Goal: Navigation & Orientation: Find specific page/section

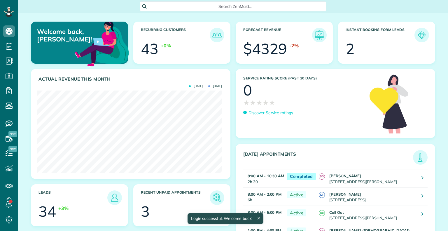
scroll to position [82, 185]
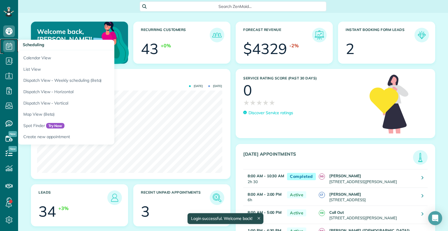
click at [5, 49] on icon at bounding box center [9, 46] width 12 height 12
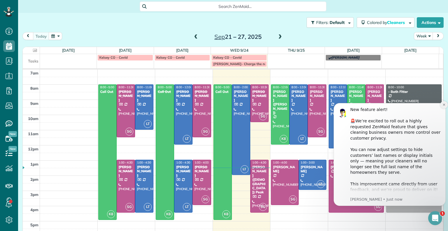
click at [445, 105] on icon "Dismiss notification" at bounding box center [444, 105] width 2 height 2
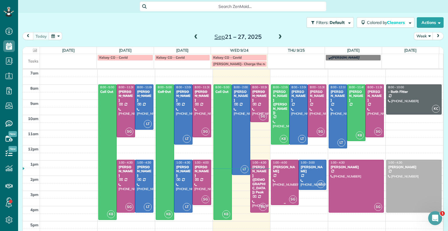
click at [279, 38] on span at bounding box center [280, 36] width 6 height 5
